Goal: Task Accomplishment & Management: Manage account settings

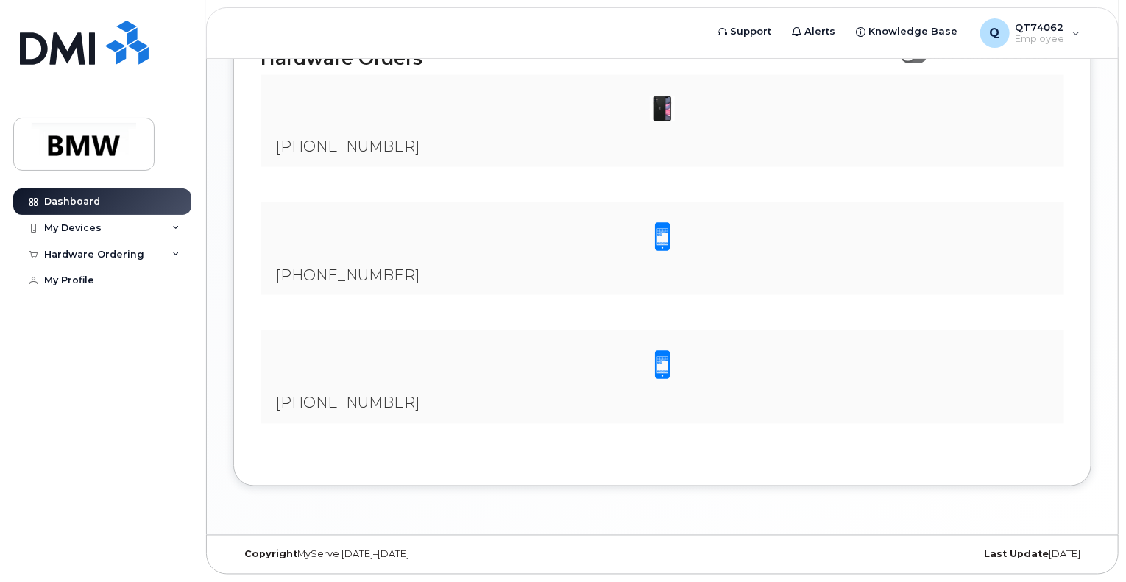
scroll to position [724, 0]
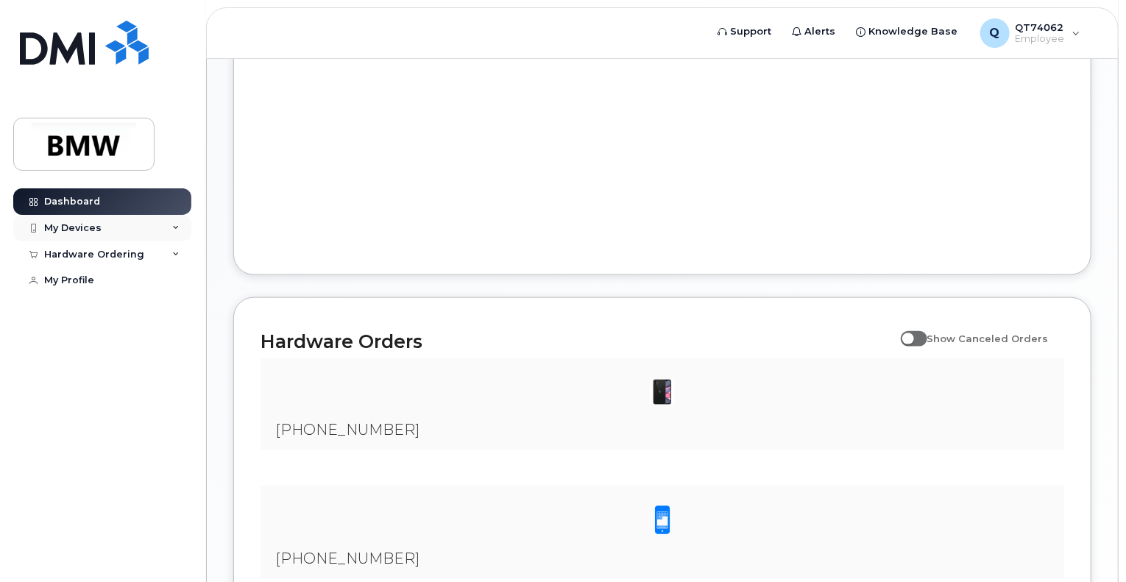
click at [59, 222] on div "My Devices" at bounding box center [72, 228] width 57 height 12
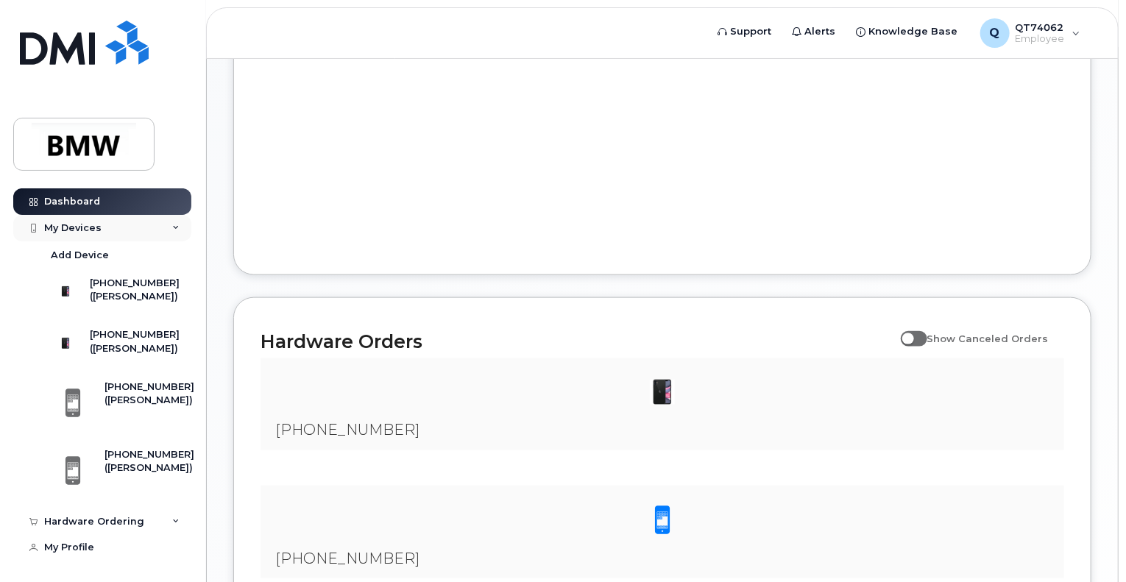
click at [67, 225] on div "My Devices" at bounding box center [72, 228] width 57 height 12
